Goal: Register for event/course

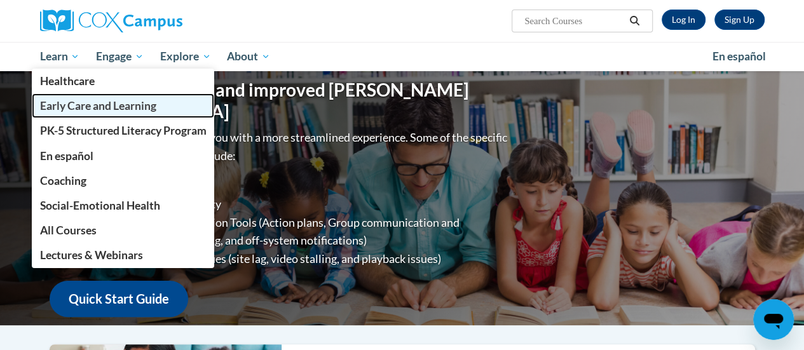
click at [56, 104] on span "Early Care and Learning" at bounding box center [97, 105] width 116 height 13
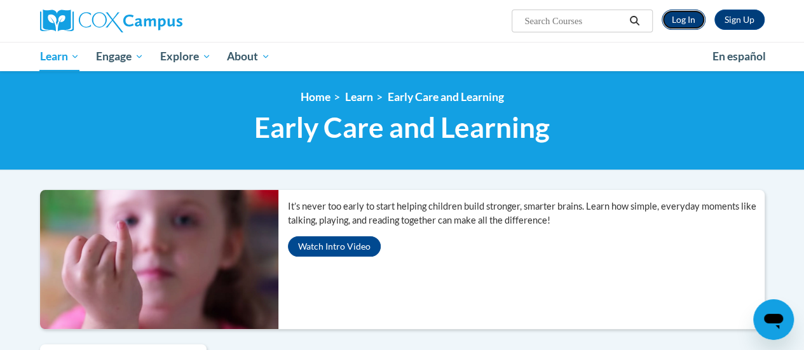
click at [687, 21] on link "Log In" at bounding box center [683, 20] width 44 height 20
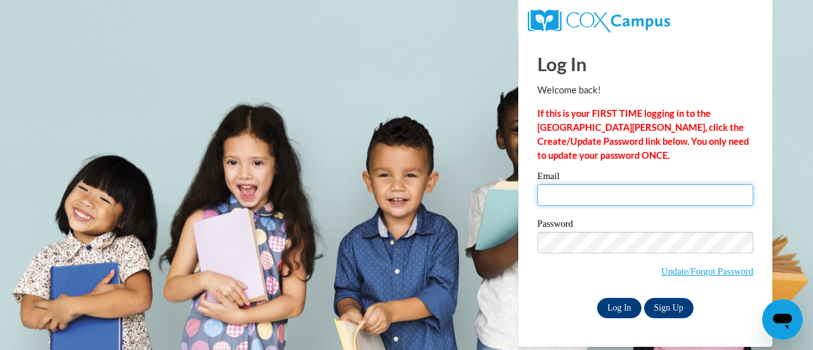
type input "amysturniolo@outlook.com"
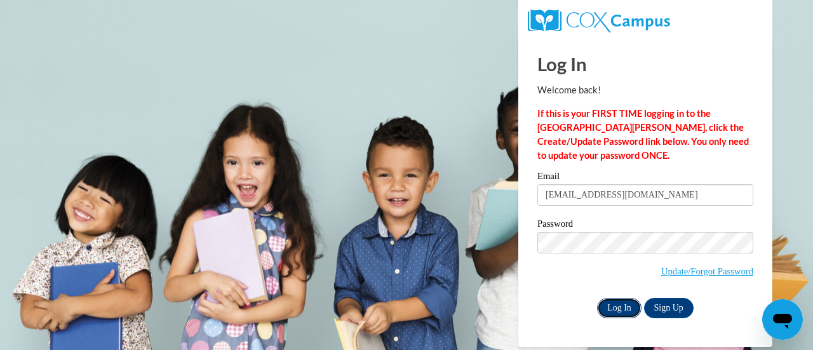
click at [616, 303] on input "Log In" at bounding box center [619, 308] width 44 height 20
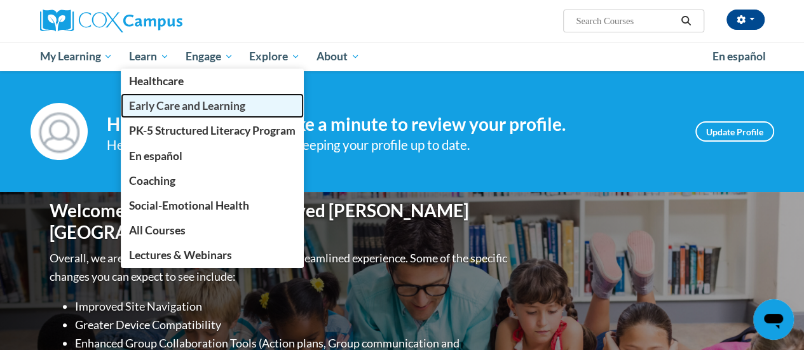
click at [153, 116] on link "Early Care and Learning" at bounding box center [212, 105] width 183 height 25
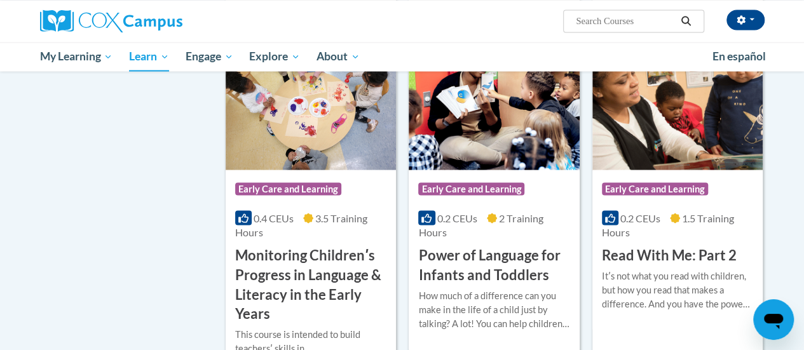
scroll to position [1120, 0]
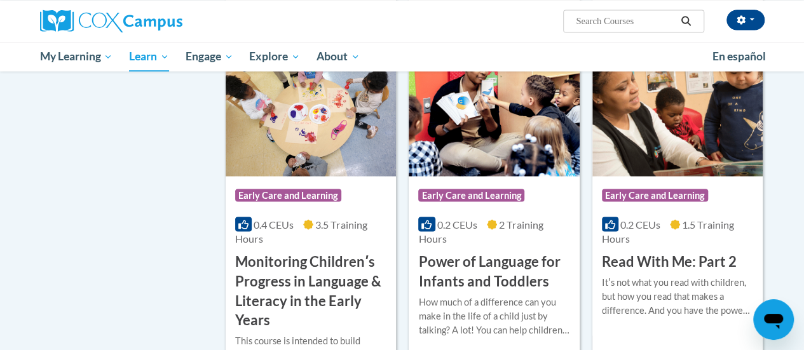
click at [433, 149] on img at bounding box center [493, 111] width 170 height 130
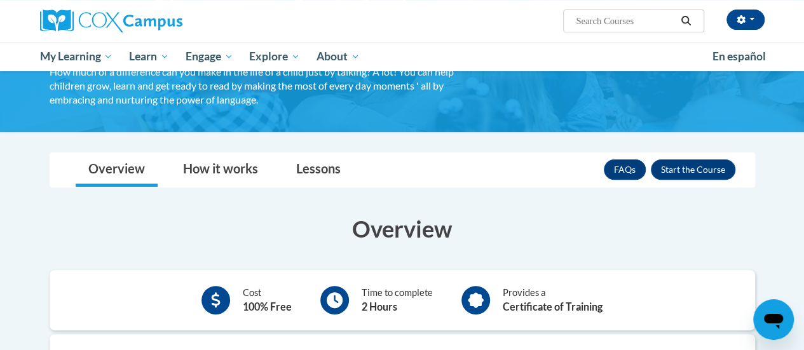
scroll to position [140, 0]
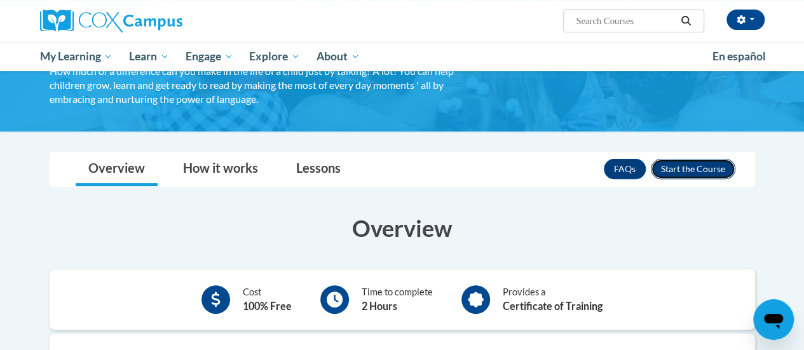
click at [707, 163] on button "Enroll" at bounding box center [693, 169] width 84 height 20
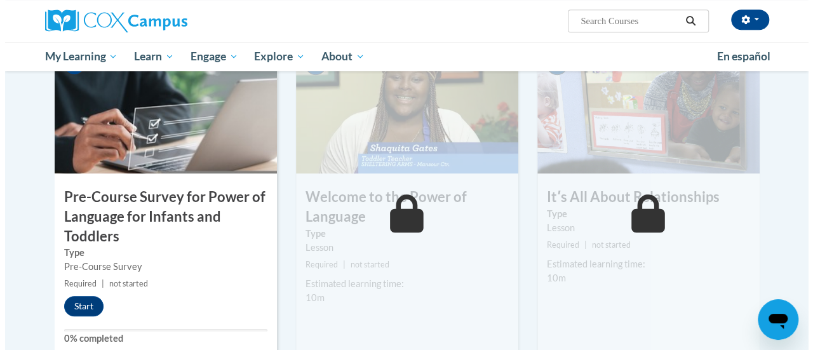
scroll to position [335, 0]
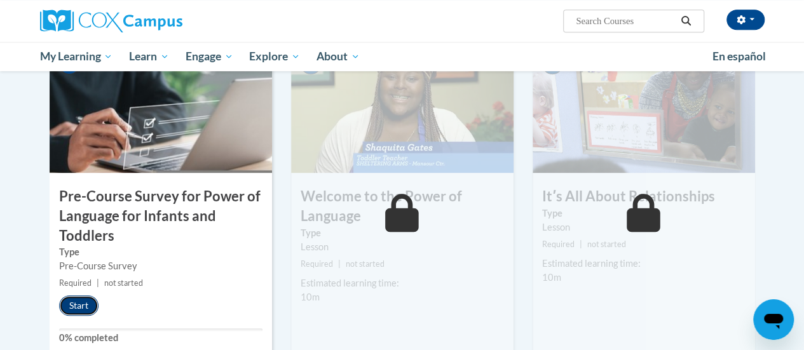
click at [85, 299] on button "Start" at bounding box center [78, 305] width 39 height 20
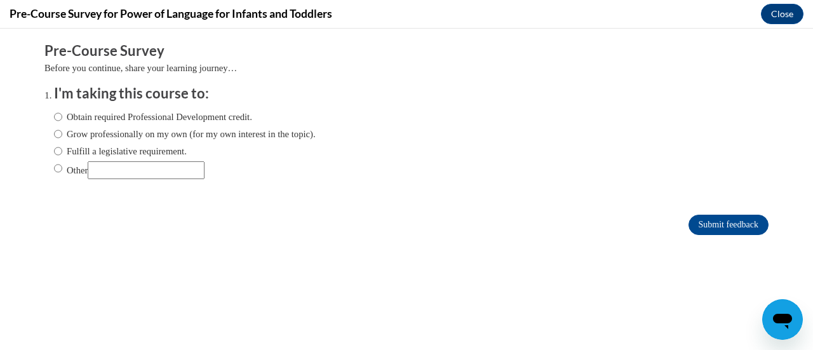
scroll to position [0, 0]
click at [54, 115] on input "Obtain required Professional Development credit." at bounding box center [58, 117] width 8 height 14
radio input "true"
click at [699, 226] on input "Submit feedback" at bounding box center [729, 225] width 80 height 20
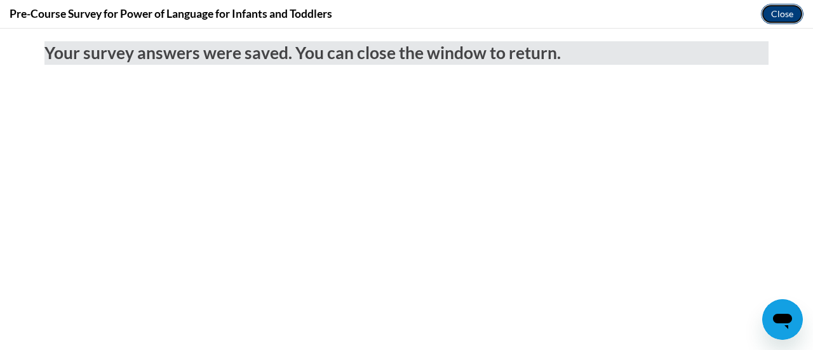
click at [769, 8] on button "Close" at bounding box center [782, 14] width 43 height 20
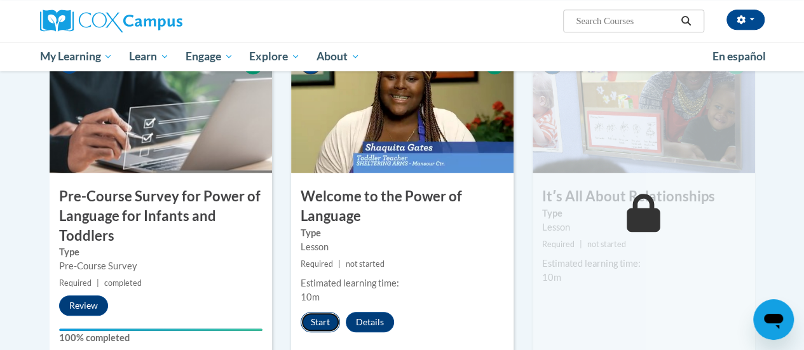
click at [323, 315] on button "Start" at bounding box center [319, 322] width 39 height 20
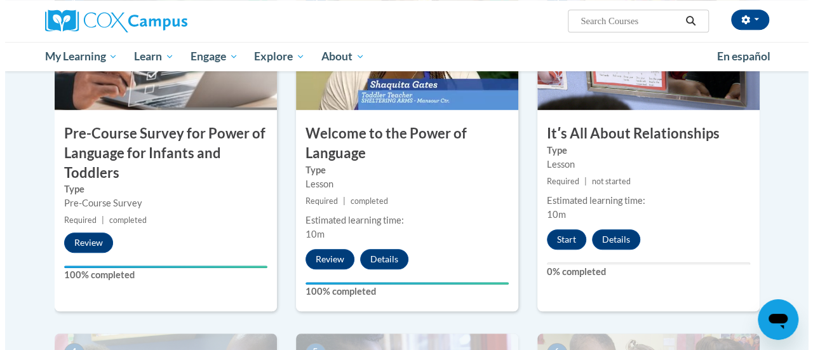
scroll to position [399, 0]
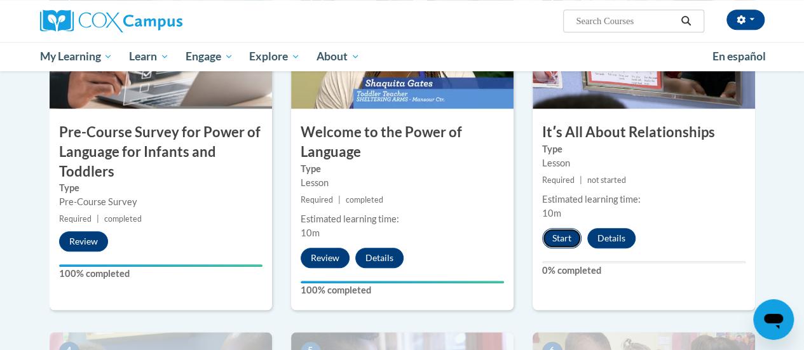
click at [548, 245] on button "Start" at bounding box center [561, 238] width 39 height 20
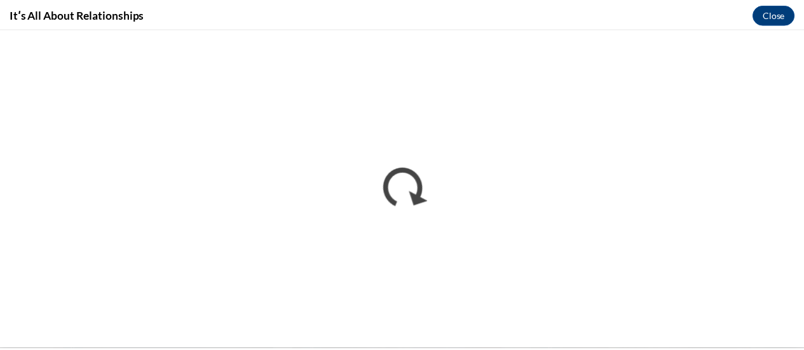
scroll to position [0, 0]
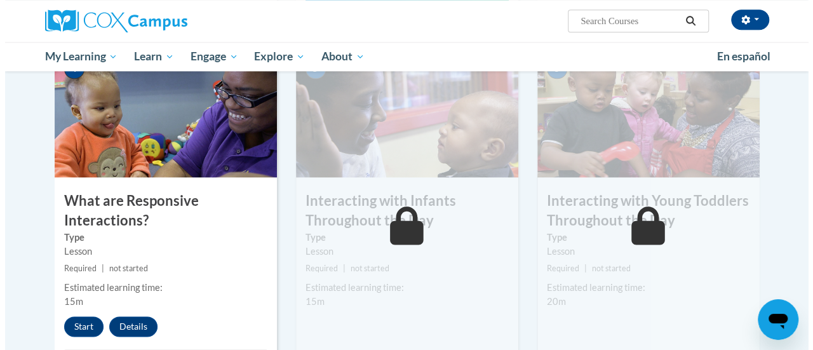
scroll to position [680, 0]
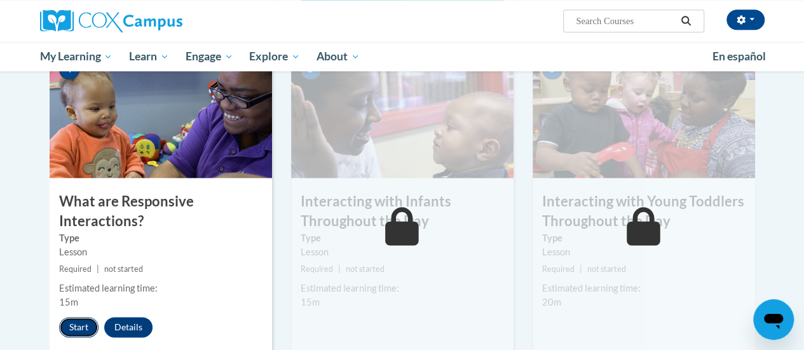
click at [82, 323] on button "Start" at bounding box center [78, 327] width 39 height 20
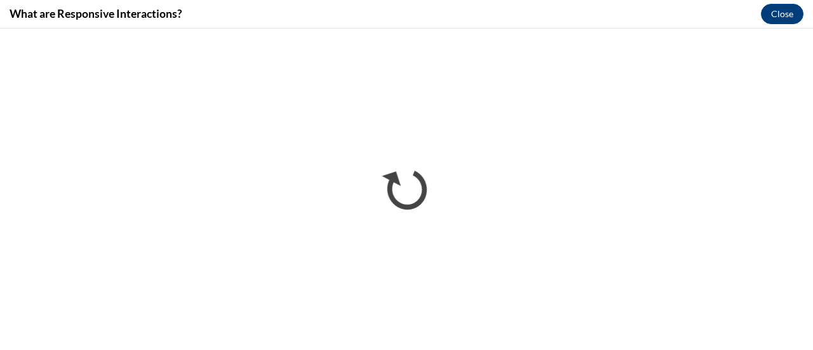
scroll to position [0, 0]
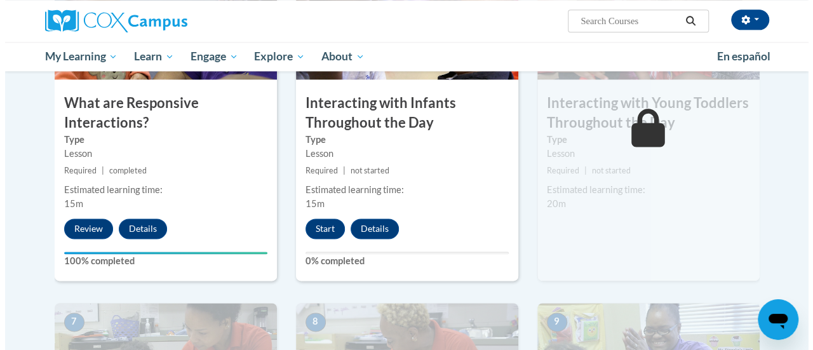
scroll to position [774, 0]
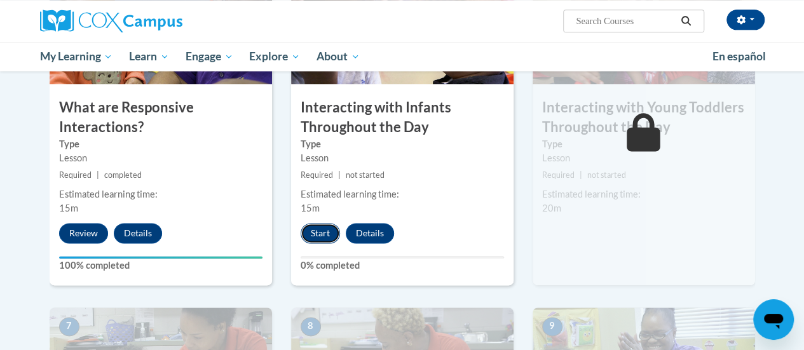
click at [318, 236] on button "Start" at bounding box center [319, 233] width 39 height 20
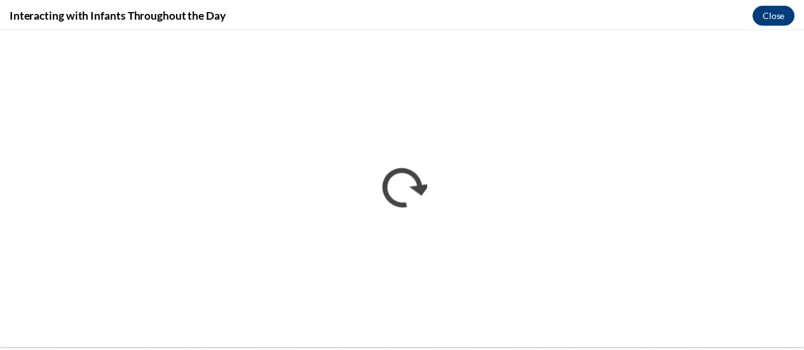
scroll to position [0, 0]
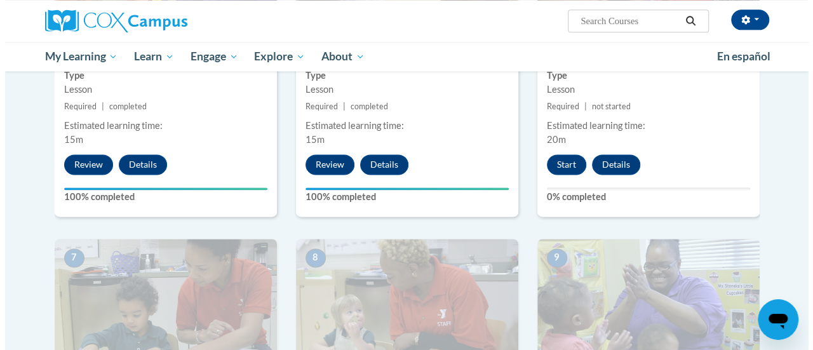
scroll to position [847, 0]
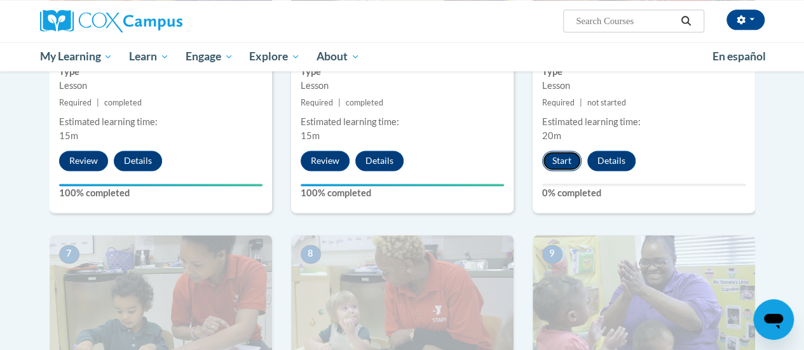
click at [565, 166] on button "Start" at bounding box center [561, 161] width 39 height 20
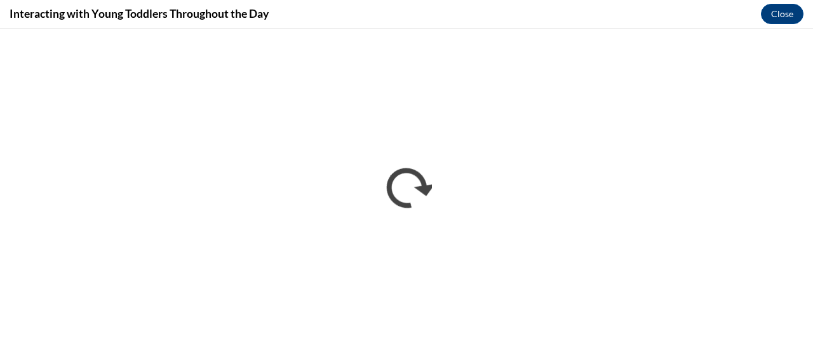
scroll to position [0, 0]
